Goal: Task Accomplishment & Management: Use online tool/utility

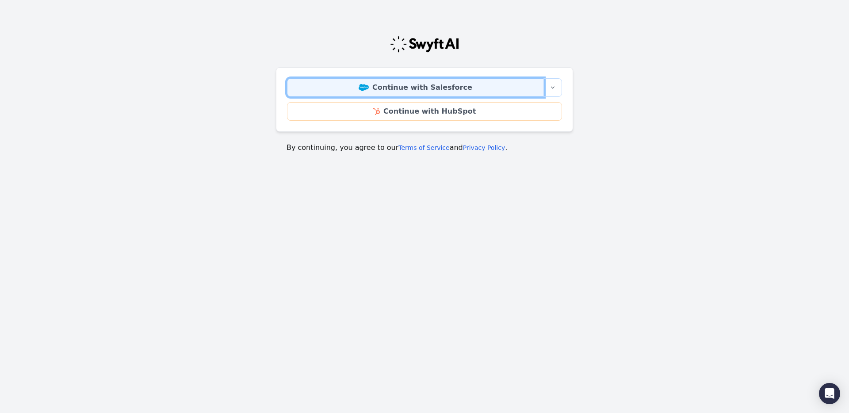
click at [453, 84] on link "Continue with Salesforce" at bounding box center [415, 87] width 257 height 19
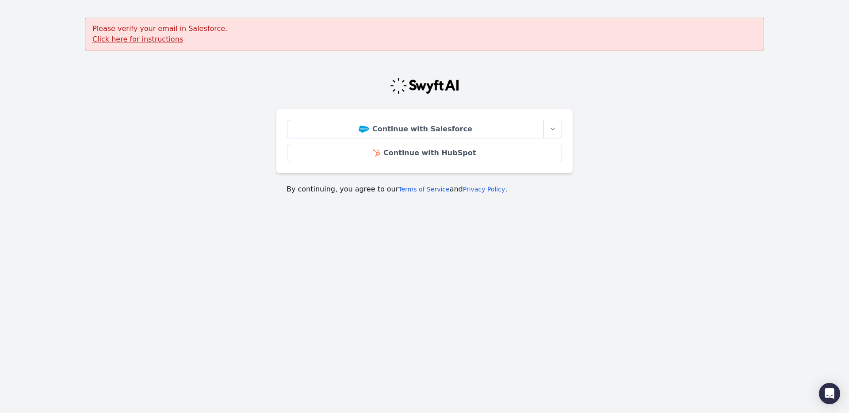
click at [145, 38] on u "Click here for instructions" at bounding box center [137, 39] width 91 height 8
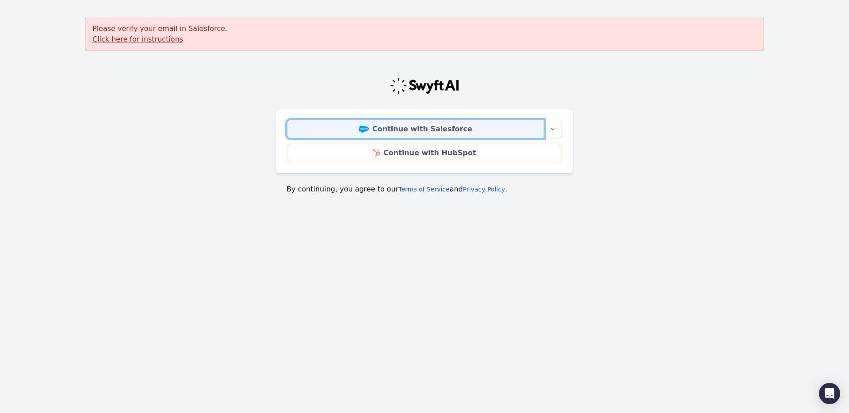
click at [404, 125] on link "Continue with Salesforce" at bounding box center [415, 129] width 257 height 19
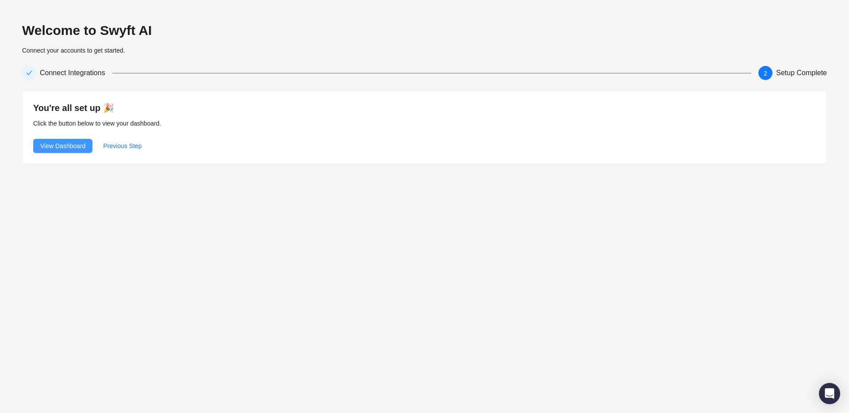
click at [71, 144] on span "View Dashboard" at bounding box center [62, 146] width 45 height 10
